Goal: Information Seeking & Learning: Learn about a topic

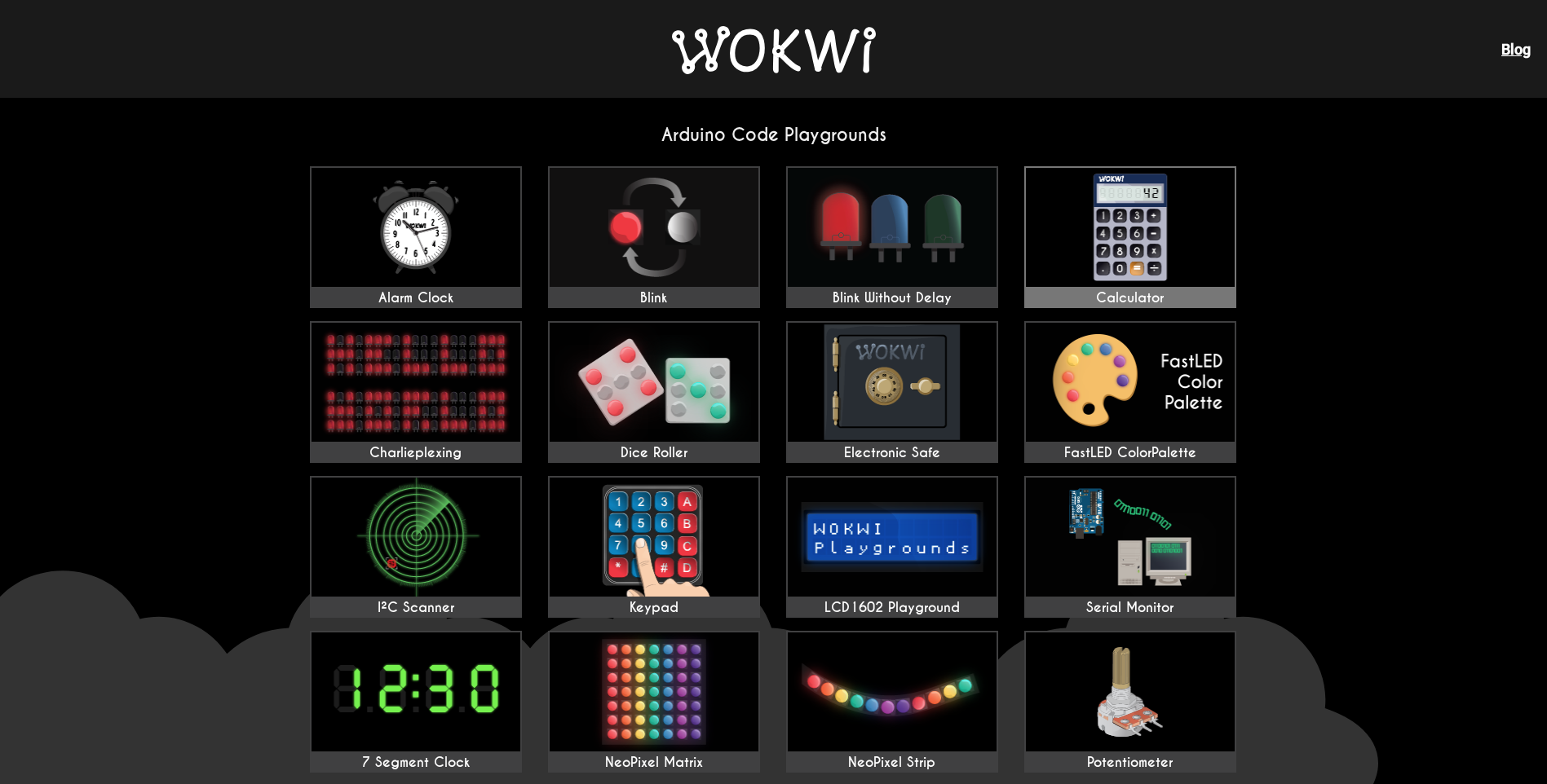
click at [1165, 200] on img at bounding box center [1130, 227] width 209 height 119
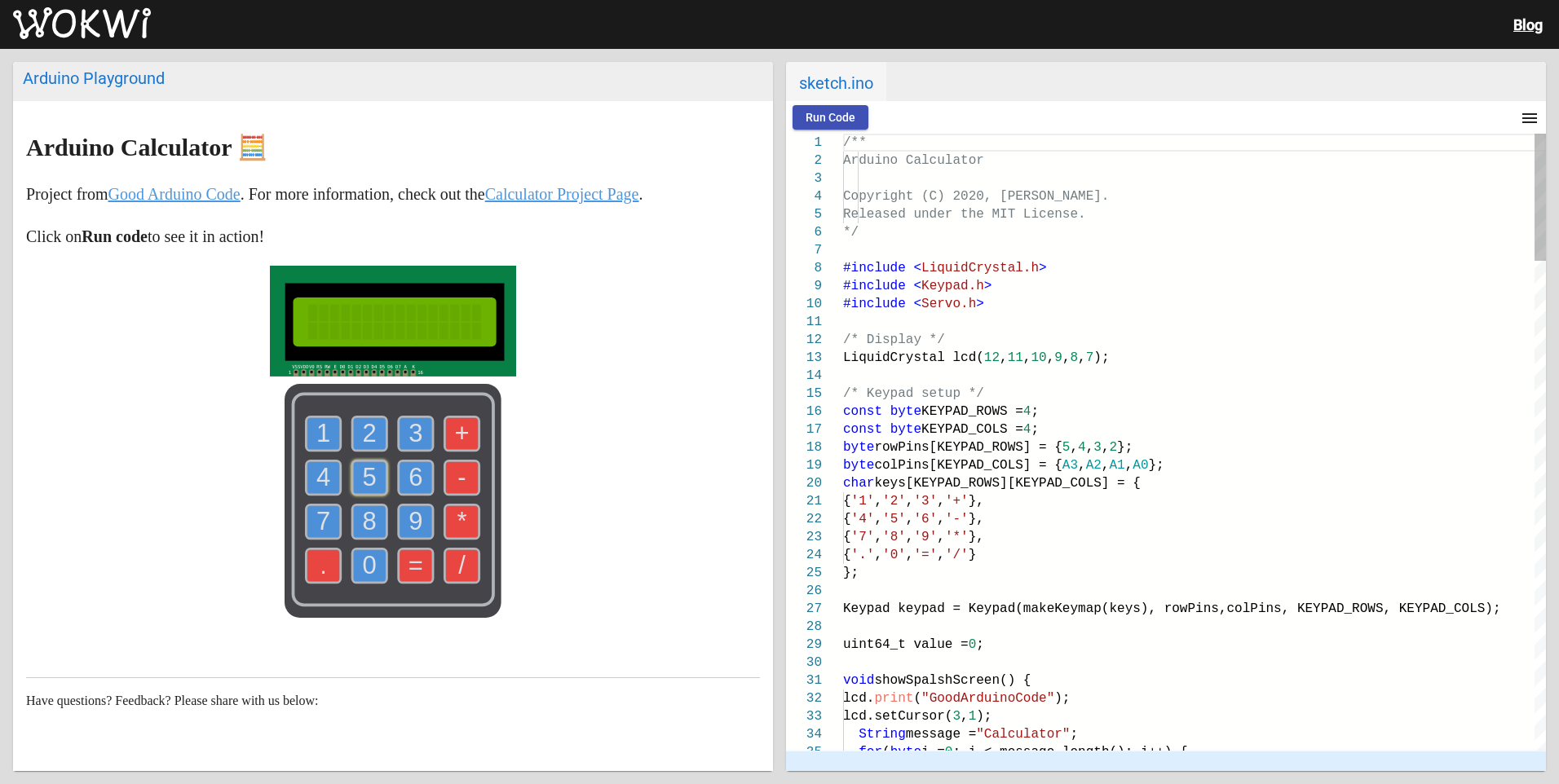
click at [363, 485] on text "5" at bounding box center [369, 477] width 14 height 29
click at [364, 525] on text "8" at bounding box center [369, 521] width 14 height 29
click at [307, 482] on use at bounding box center [323, 477] width 34 height 34
click at [316, 515] on text "7" at bounding box center [323, 521] width 14 height 29
click at [362, 561] on text "0" at bounding box center [369, 565] width 14 height 29
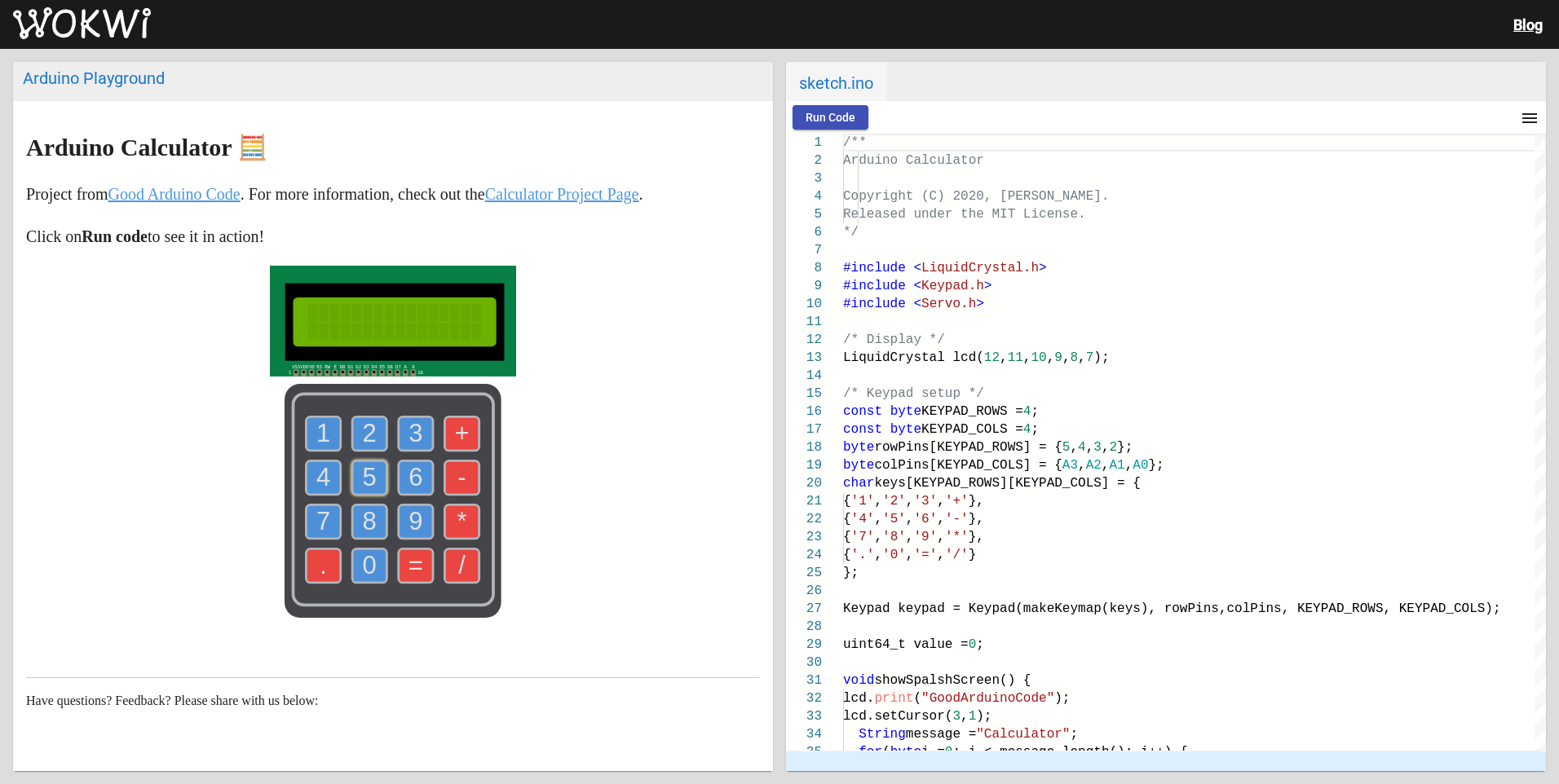
click at [458, 578] on text "/" at bounding box center [462, 565] width 7 height 29
click at [409, 573] on text "=" at bounding box center [416, 565] width 15 height 29
drag, startPoint x: 353, startPoint y: 436, endPoint x: 405, endPoint y: 445, distance: 52.8
click at [360, 437] on g "2" at bounding box center [369, 434] width 34 height 34
drag, startPoint x: 408, startPoint y: 442, endPoint x: 373, endPoint y: 461, distance: 39.8
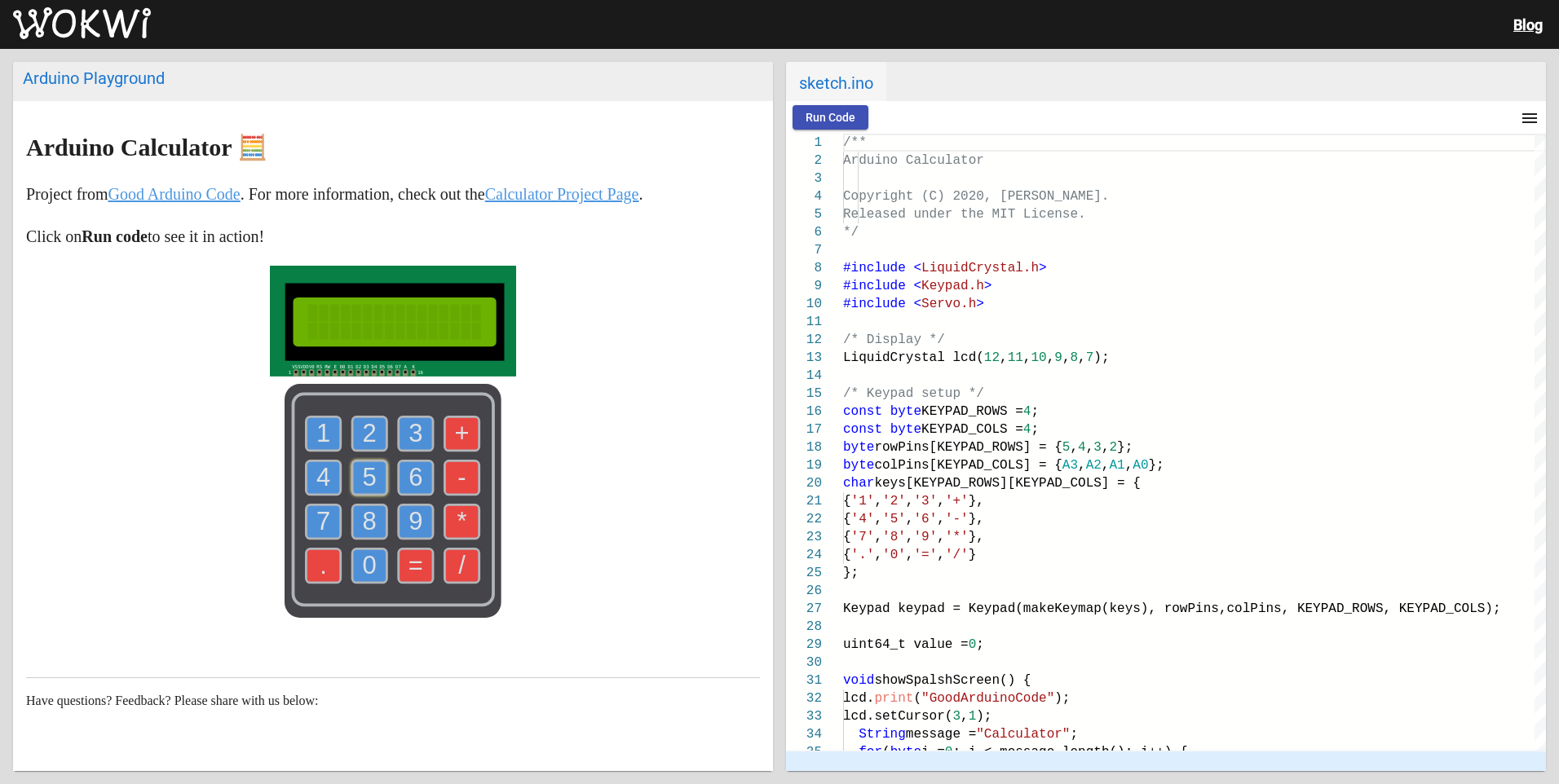
click at [399, 448] on g "3" at bounding box center [415, 434] width 34 height 34
drag, startPoint x: 370, startPoint y: 462, endPoint x: 377, endPoint y: 474, distance: 13.9
click at [371, 464] on icon "1 2 3 4 5 6 7 8 9 0 . = + - * /" at bounding box center [393, 500] width 217 height 234
click at [378, 474] on use at bounding box center [369, 477] width 34 height 34
click at [376, 478] on use at bounding box center [369, 477] width 34 height 34
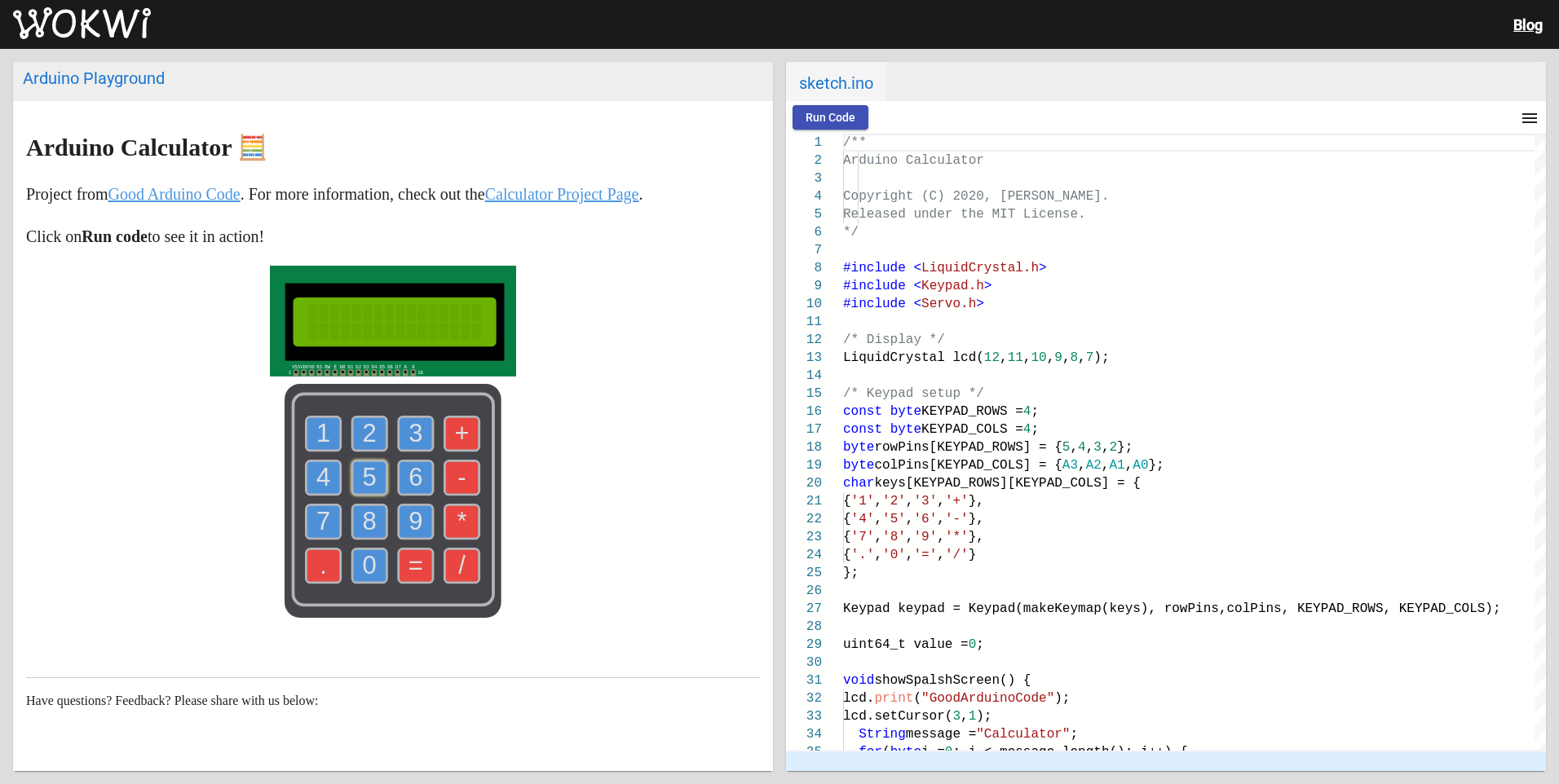
click at [371, 538] on use at bounding box center [369, 522] width 34 height 34
click at [410, 530] on g "9" at bounding box center [415, 522] width 34 height 34
click at [322, 485] on text "4" at bounding box center [323, 477] width 14 height 29
drag, startPoint x: 323, startPoint y: 509, endPoint x: 349, endPoint y: 534, distance: 36.1
click at [323, 511] on g "7" at bounding box center [323, 522] width 34 height 34
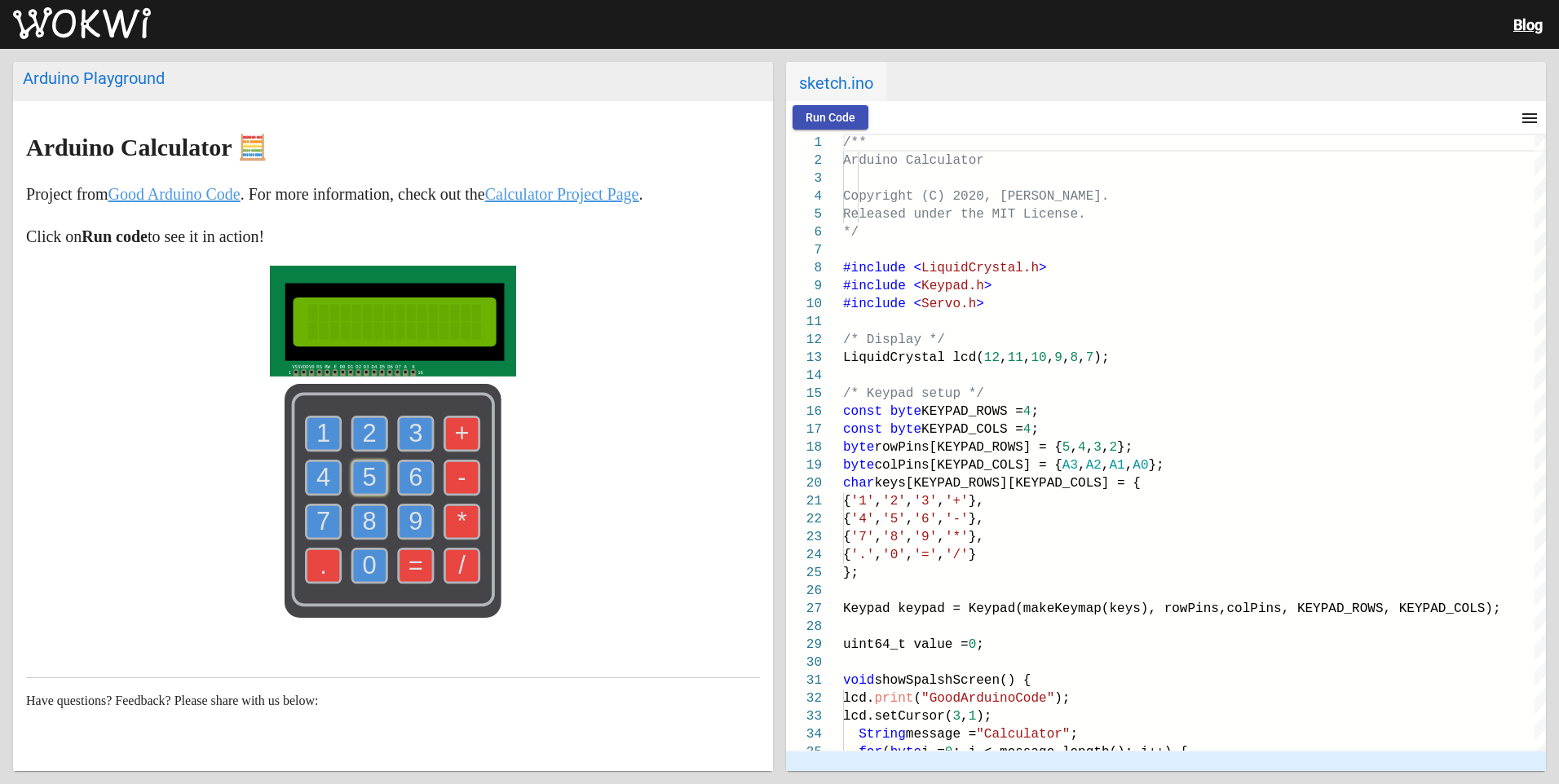
click at [368, 553] on text "0" at bounding box center [369, 565] width 14 height 29
click at [363, 439] on text "2" at bounding box center [369, 433] width 14 height 29
